Goal: Transaction & Acquisition: Obtain resource

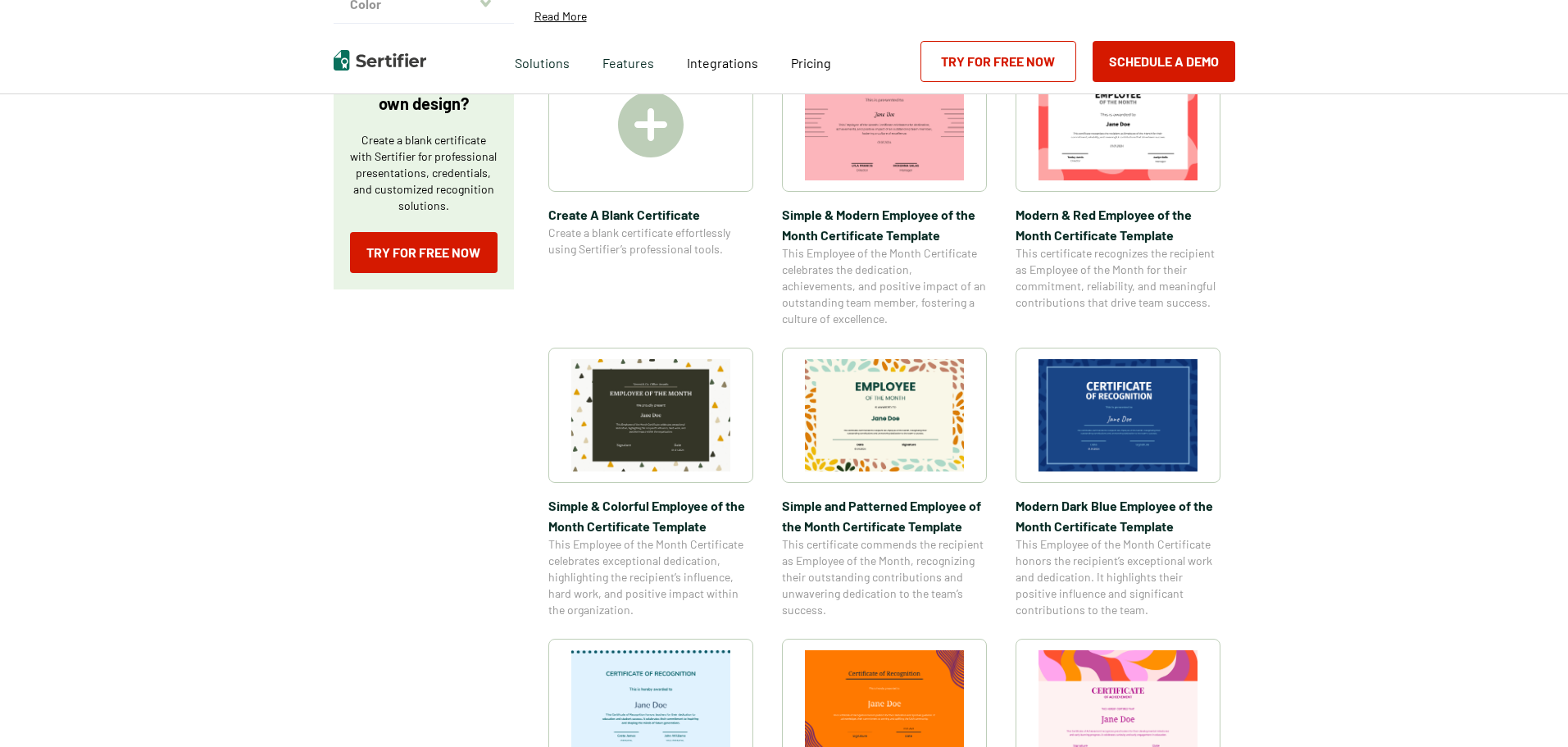
scroll to position [328, 0]
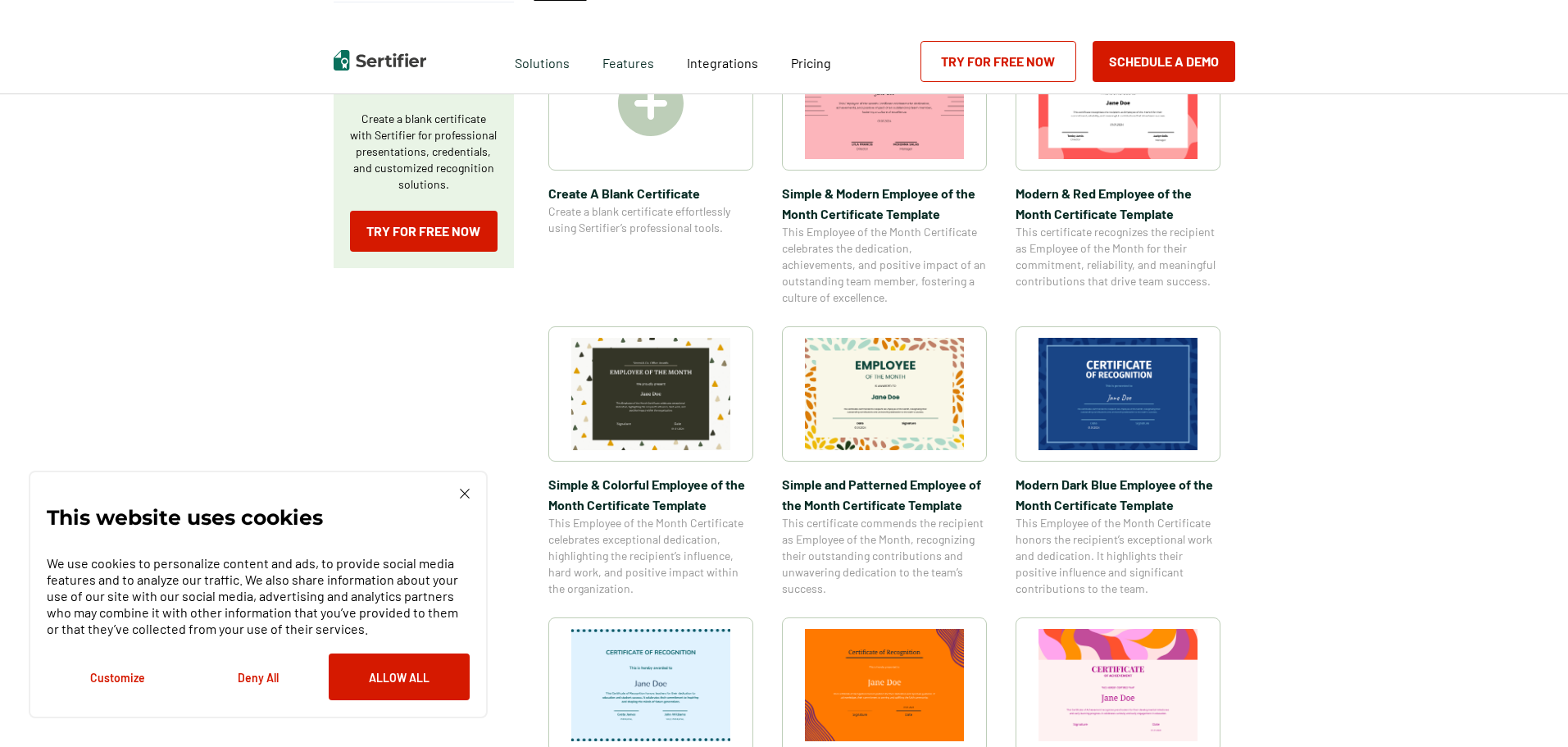
click at [1129, 377] on img at bounding box center [1118, 393] width 159 height 112
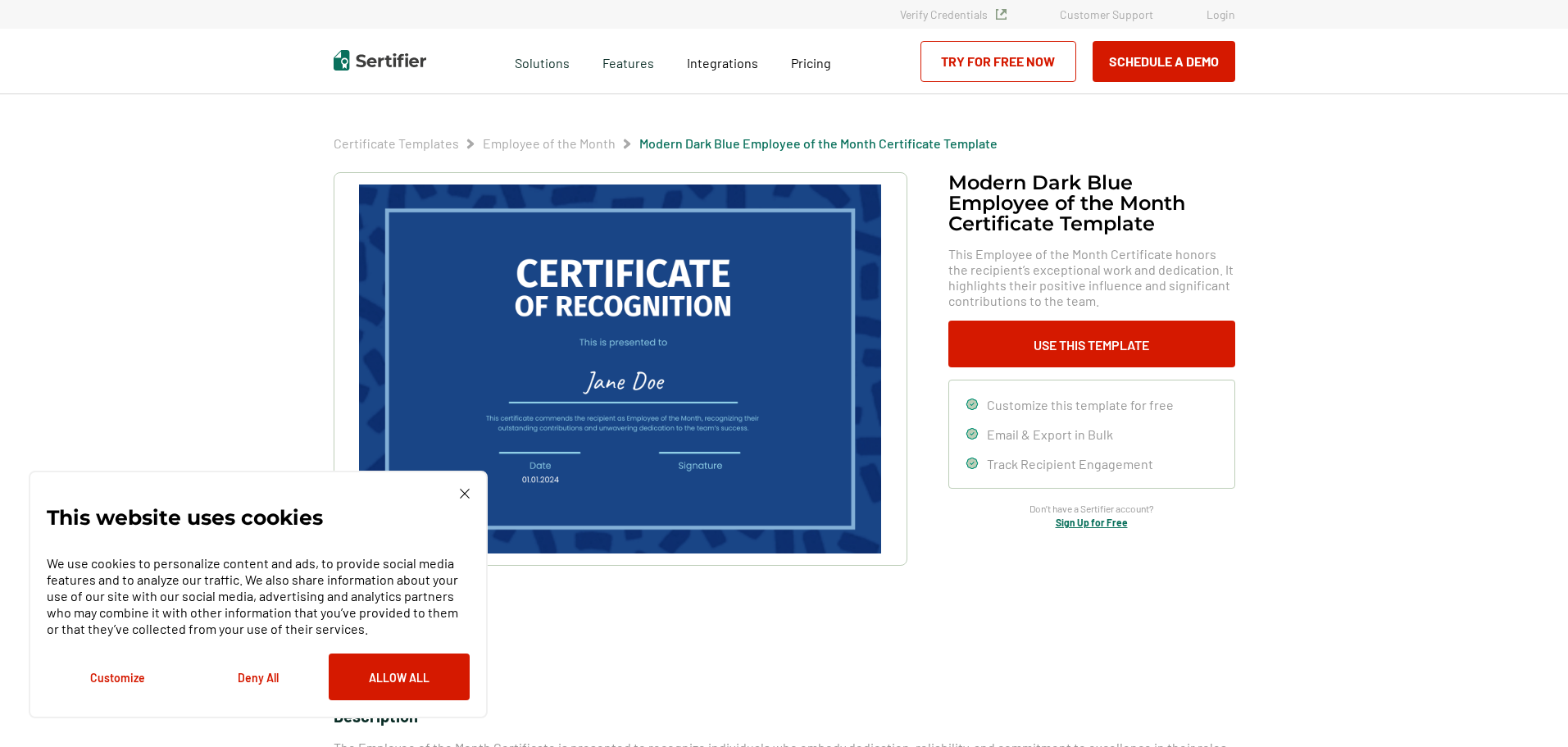
click at [606, 367] on img at bounding box center [619, 369] width 521 height 369
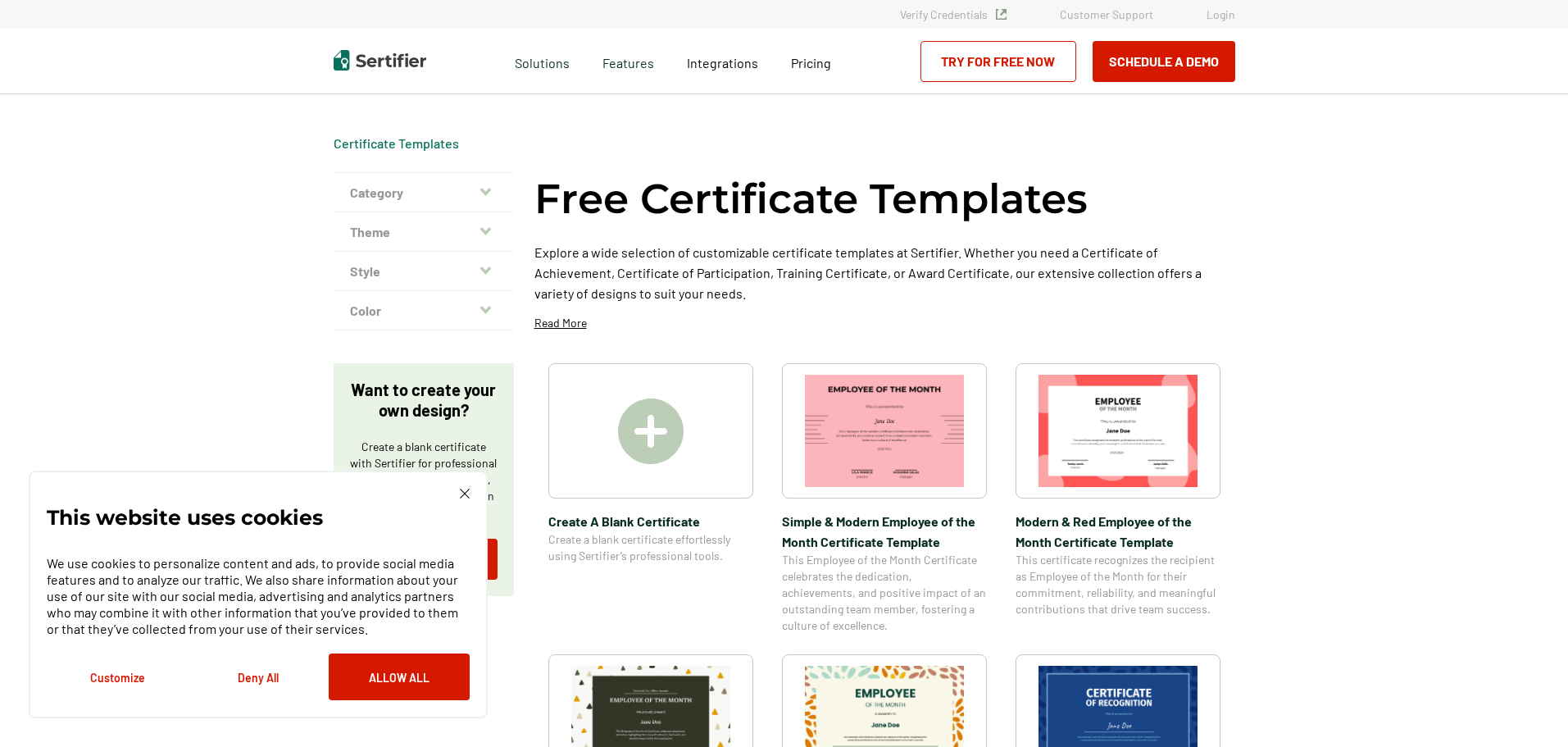
click at [625, 408] on img at bounding box center [651, 431] width 66 height 66
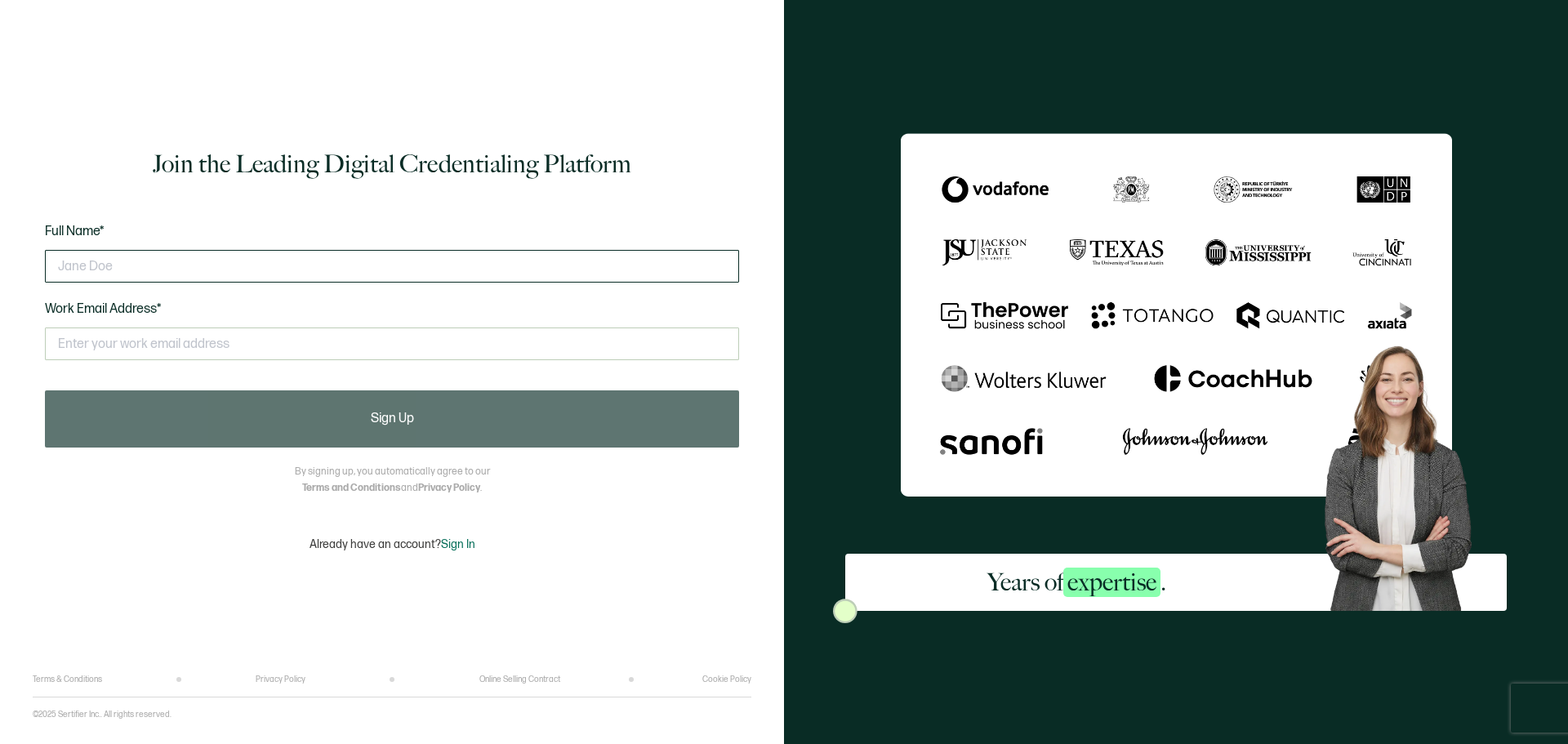
click at [202, 267] on input "text" at bounding box center [392, 267] width 694 height 33
